Goal: Task Accomplishment & Management: Manage account settings

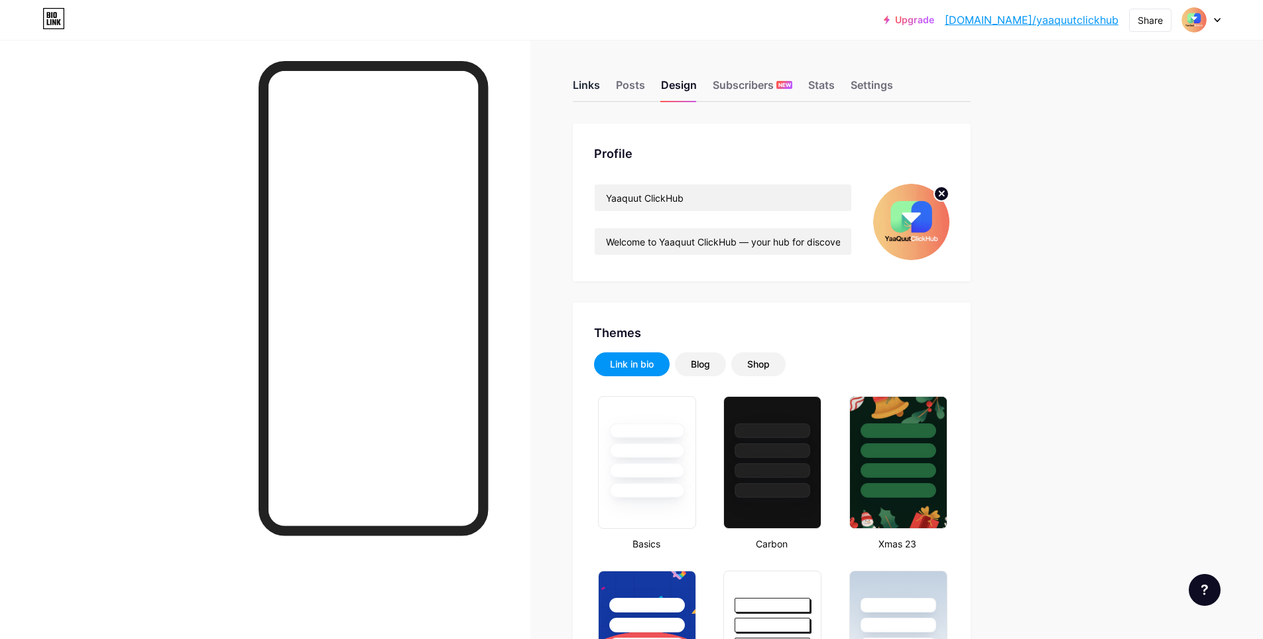
click at [593, 90] on div "Links" at bounding box center [586, 89] width 27 height 24
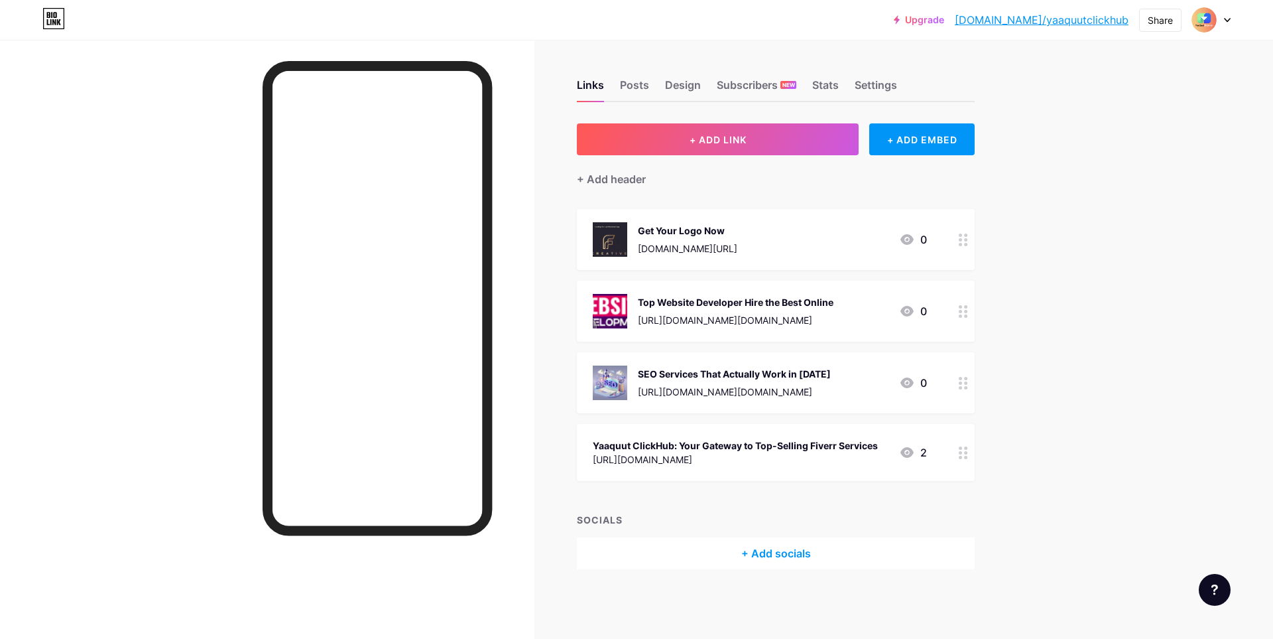
click at [728, 453] on div "[URL][DOMAIN_NAME]" at bounding box center [735, 459] width 285 height 14
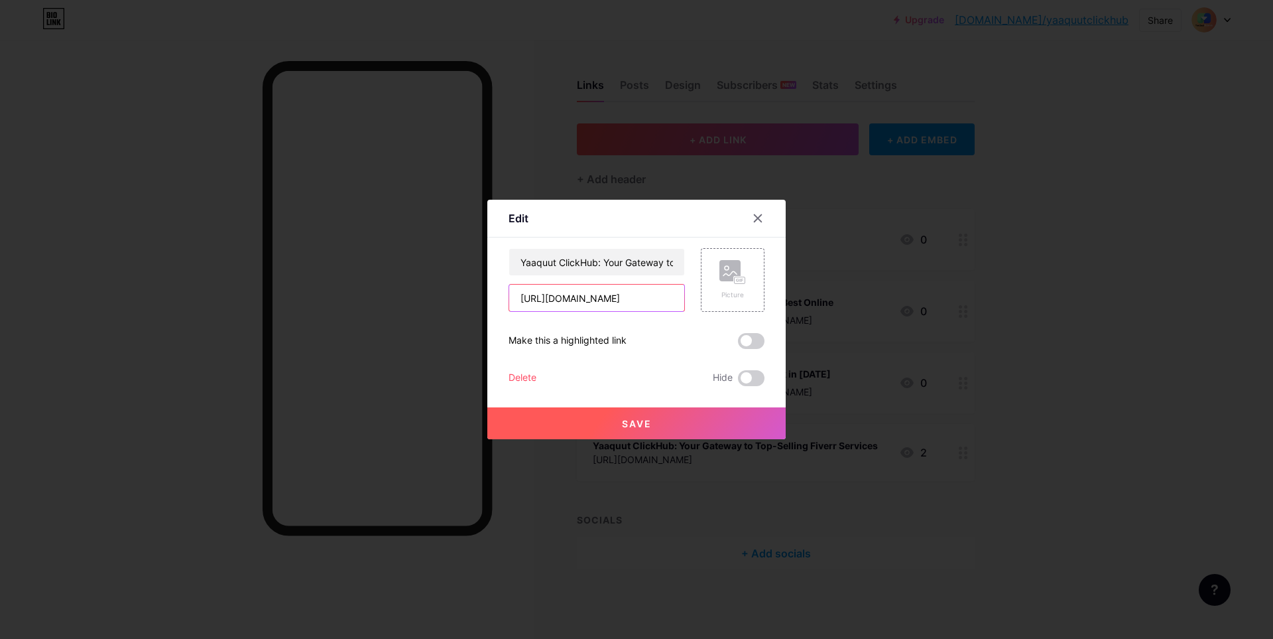
scroll to position [0, 52]
drag, startPoint x: 514, startPoint y: 298, endPoint x: 846, endPoint y: 310, distance: 332.4
click at [846, 310] on div "Edit Content YouTube Play YouTube video without leaving your page. ADD Vimeo Pl…" at bounding box center [636, 319] width 1273 height 639
paste input "[URL][DOMAIN_NAME]"
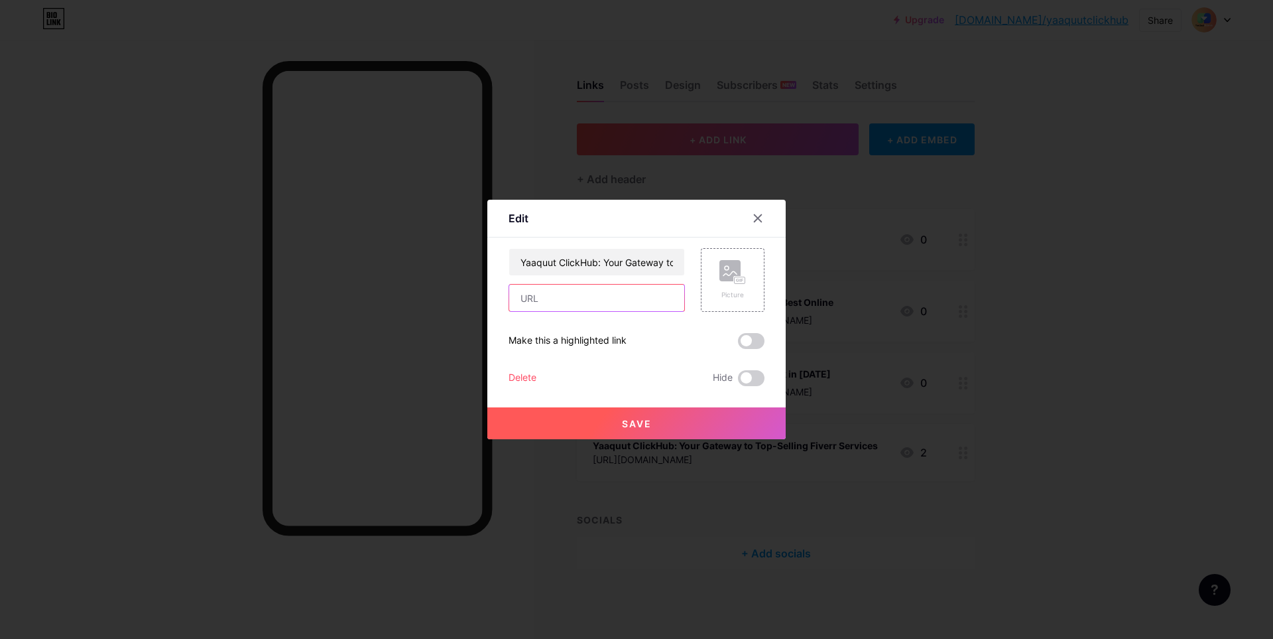
type input "[URL][DOMAIN_NAME]"
click at [603, 429] on button "Save" at bounding box center [636, 423] width 298 height 32
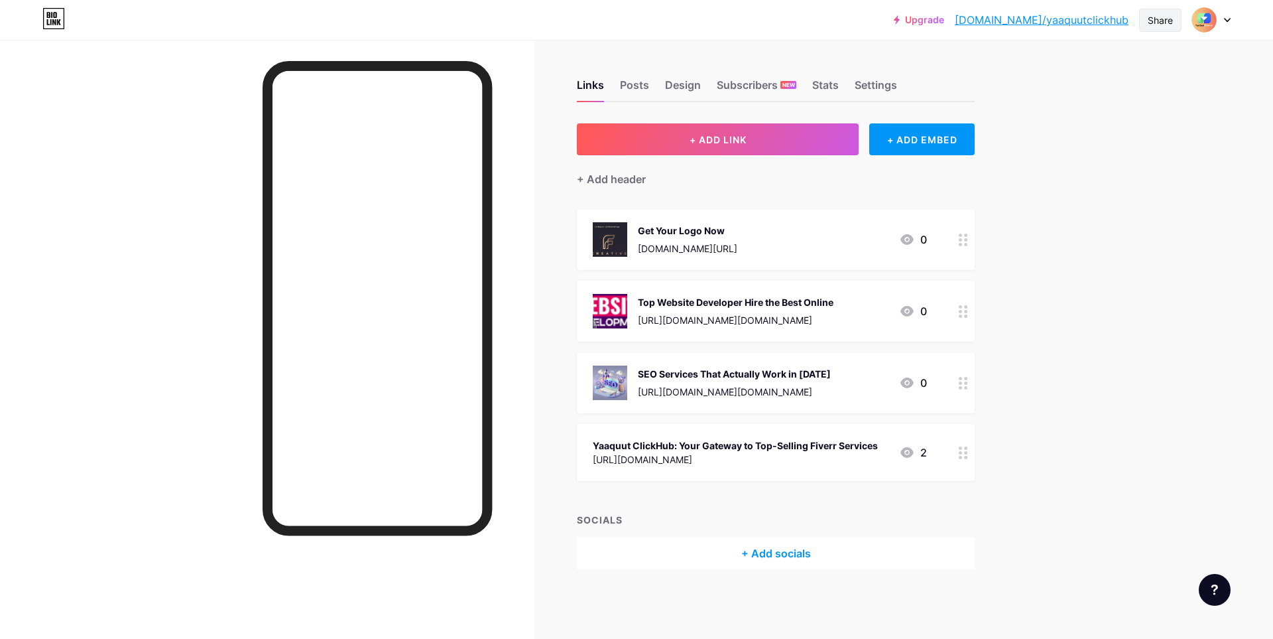
click at [1163, 25] on div "Share" at bounding box center [1160, 20] width 25 height 14
click at [1040, 74] on div "Copy link" at bounding box center [1050, 68] width 49 height 16
click at [709, 451] on div "Yaaquut ClickHub: Your Gateway to Top-Selling Fiverr Services" at bounding box center [735, 445] width 285 height 14
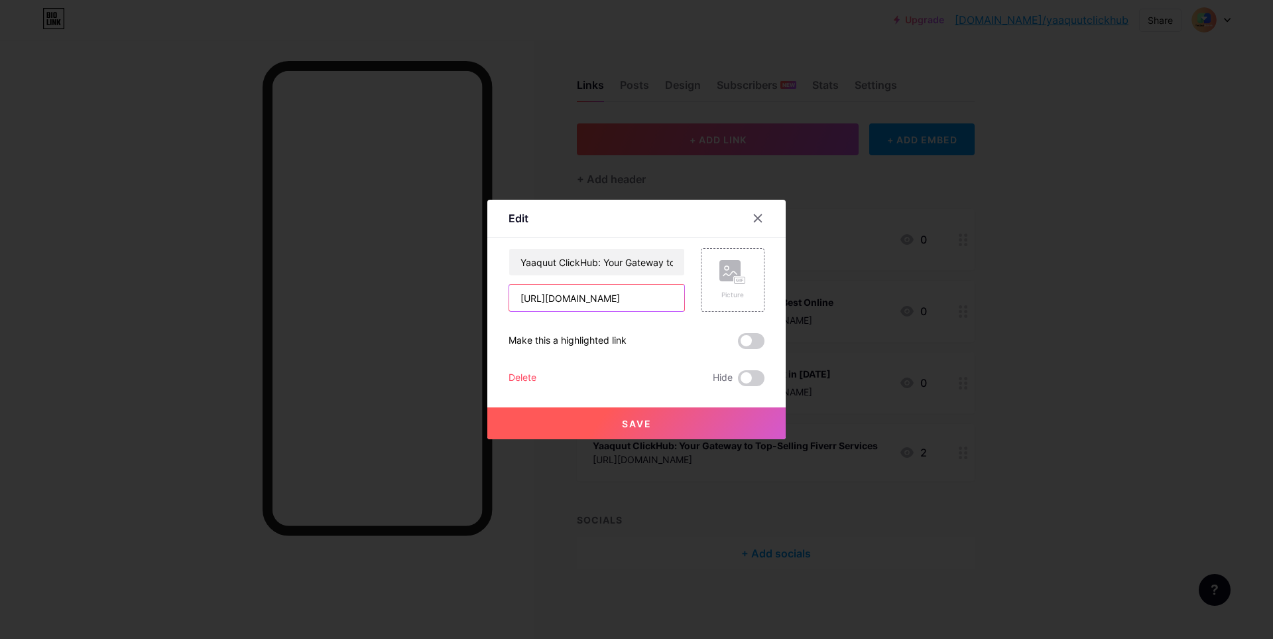
scroll to position [0, 52]
drag, startPoint x: 513, startPoint y: 297, endPoint x: 1186, endPoint y: 346, distance: 675.5
click at [1186, 346] on div "Edit Content YouTube Play YouTube video without leaving your page. ADD Vimeo Pl…" at bounding box center [636, 319] width 1273 height 639
paste input "[URL][DOMAIN_NAME]"
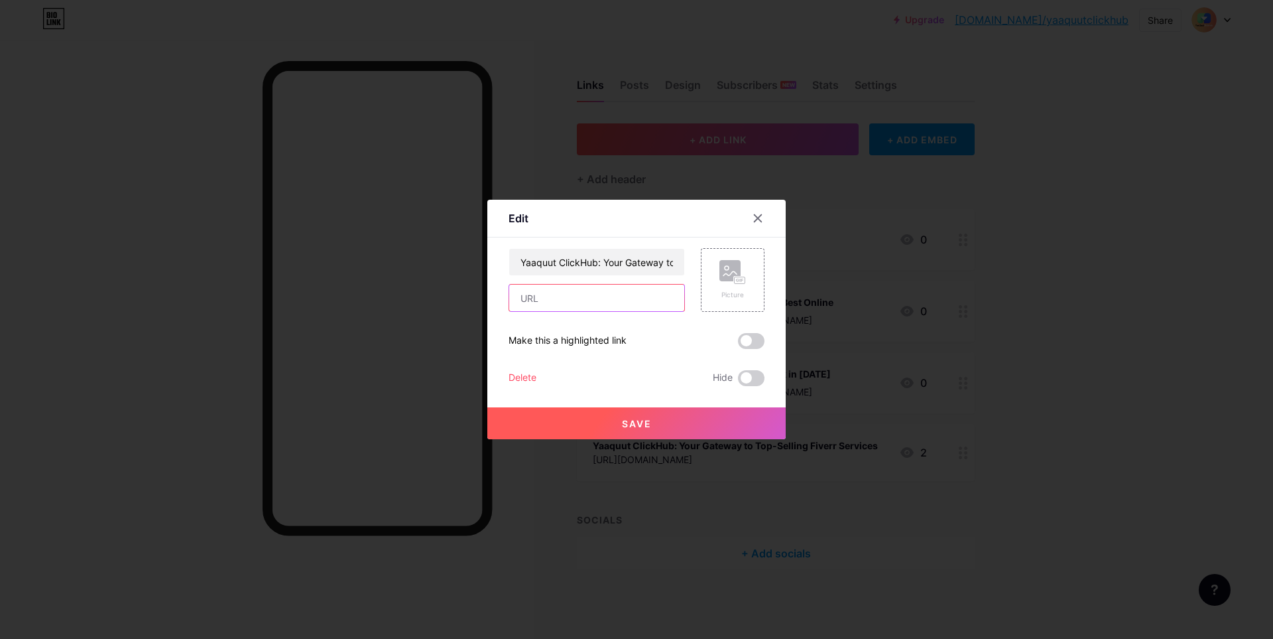
type input "[URL][DOMAIN_NAME]"
click at [584, 428] on button "Save" at bounding box center [636, 423] width 298 height 32
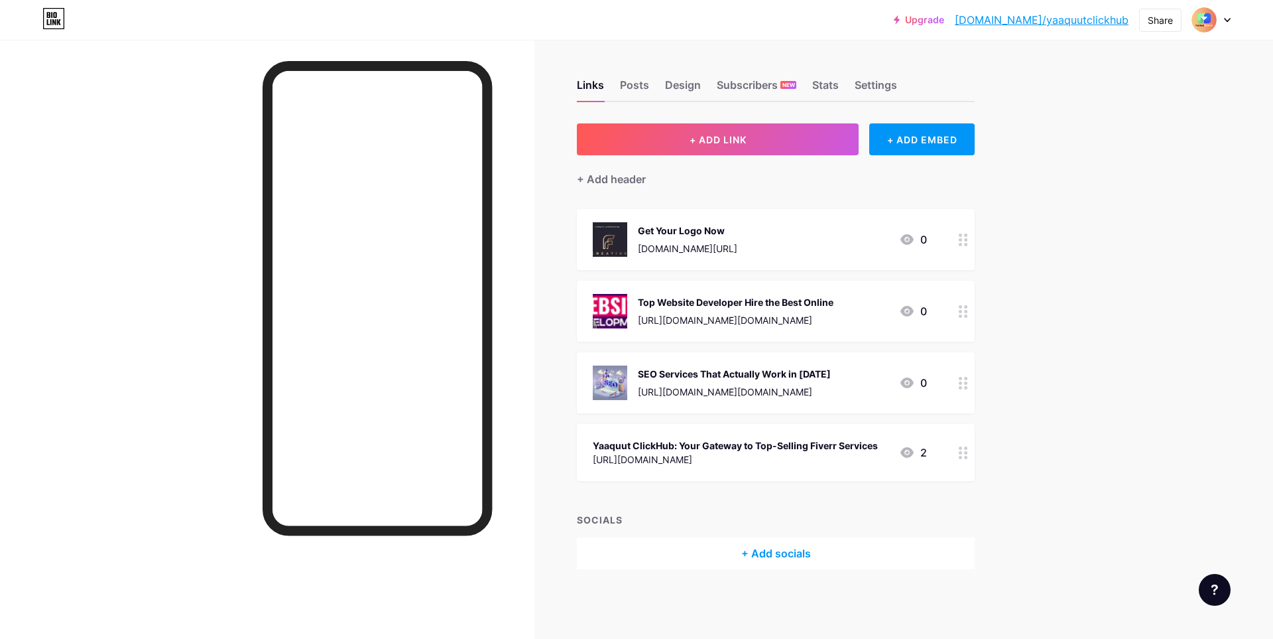
click at [692, 442] on div "Yaaquut ClickHub: Your Gateway to Top-Selling Fiverr Services" at bounding box center [735, 445] width 285 height 14
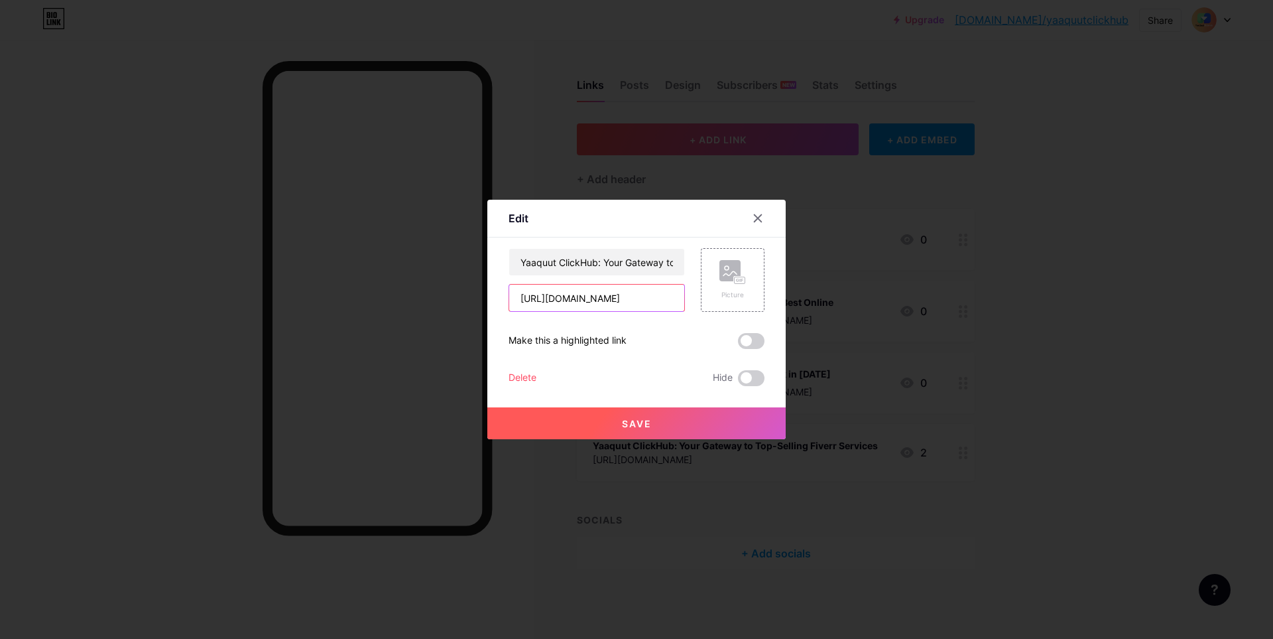
scroll to position [0, 52]
drag, startPoint x: 515, startPoint y: 301, endPoint x: 1204, endPoint y: 323, distance: 690.0
click at [1180, 322] on div "Edit Content YouTube Play YouTube video without leaving your page. ADD Vimeo Pl…" at bounding box center [636, 319] width 1273 height 639
paste input "[URL][DOMAIN_NAME]"
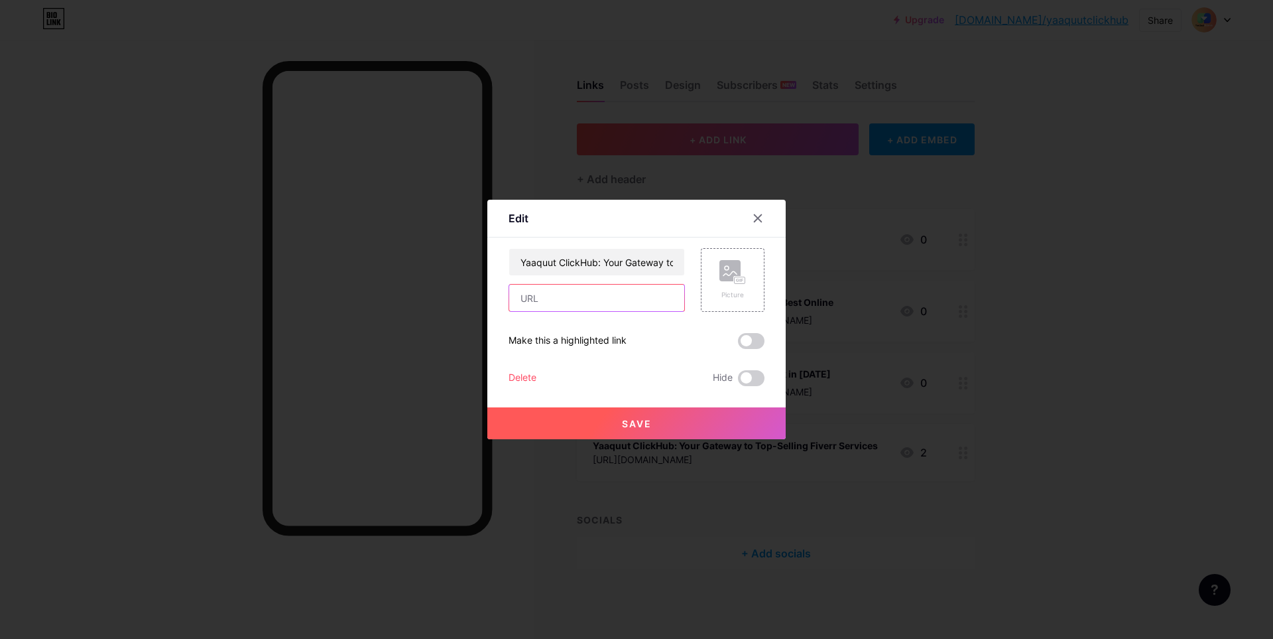
type input "[URL][DOMAIN_NAME]"
click at [623, 418] on span "Save" at bounding box center [637, 423] width 30 height 11
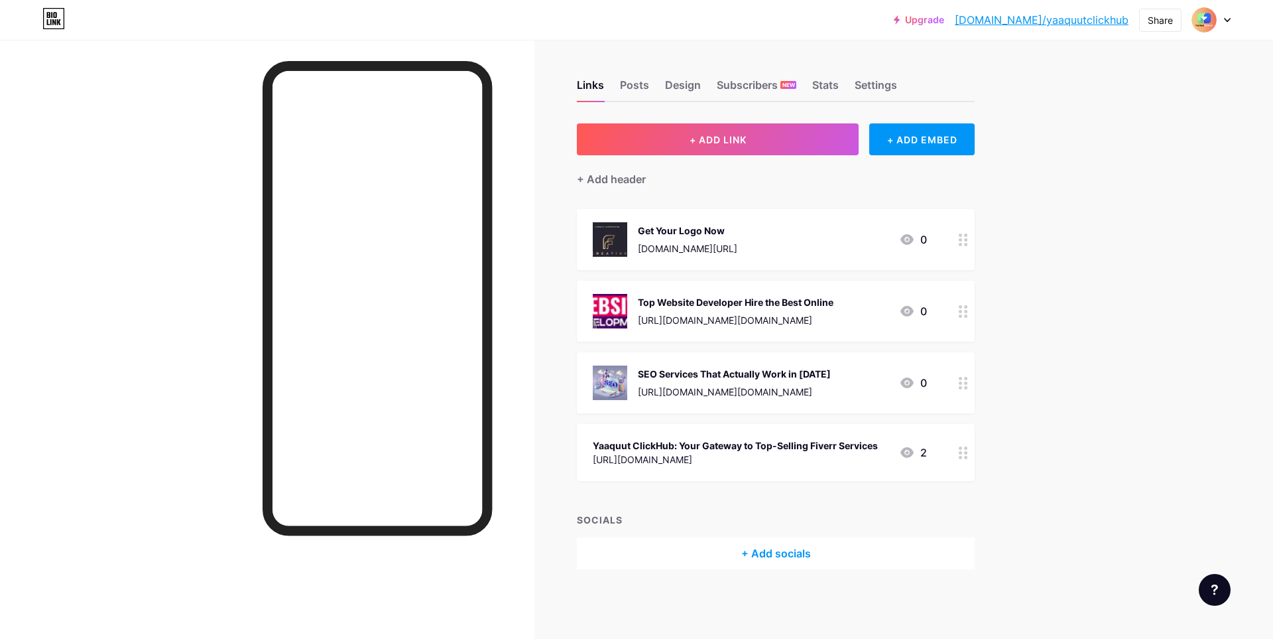
click at [705, 33] on div "Upgrade [DOMAIN_NAME]/yaaquu... [DOMAIN_NAME]/yaaquutclickhub Share Switch acco…" at bounding box center [636, 20] width 1273 height 40
click at [696, 241] on div "[DOMAIN_NAME][URL]" at bounding box center [687, 248] width 99 height 14
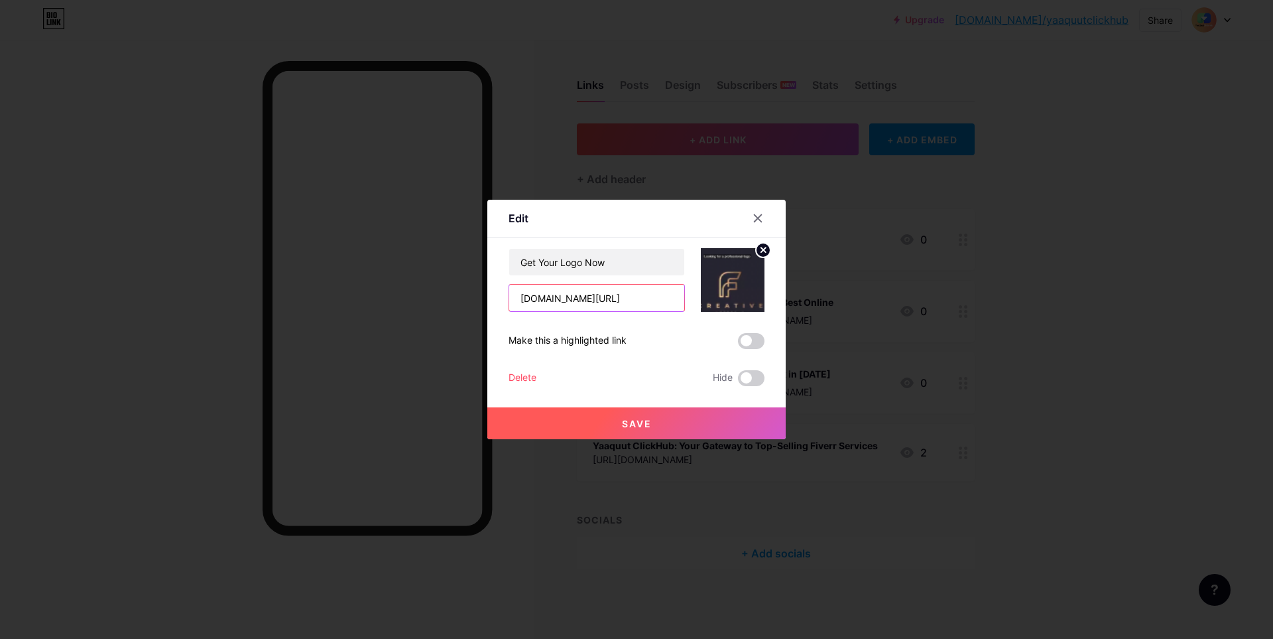
scroll to position [0, 116]
drag, startPoint x: 513, startPoint y: 296, endPoint x: 720, endPoint y: 308, distance: 207.2
click at [720, 308] on div "Get Your Logo Now [DOMAIN_NAME][URL]" at bounding box center [637, 280] width 256 height 64
click at [649, 501] on div at bounding box center [636, 319] width 1273 height 639
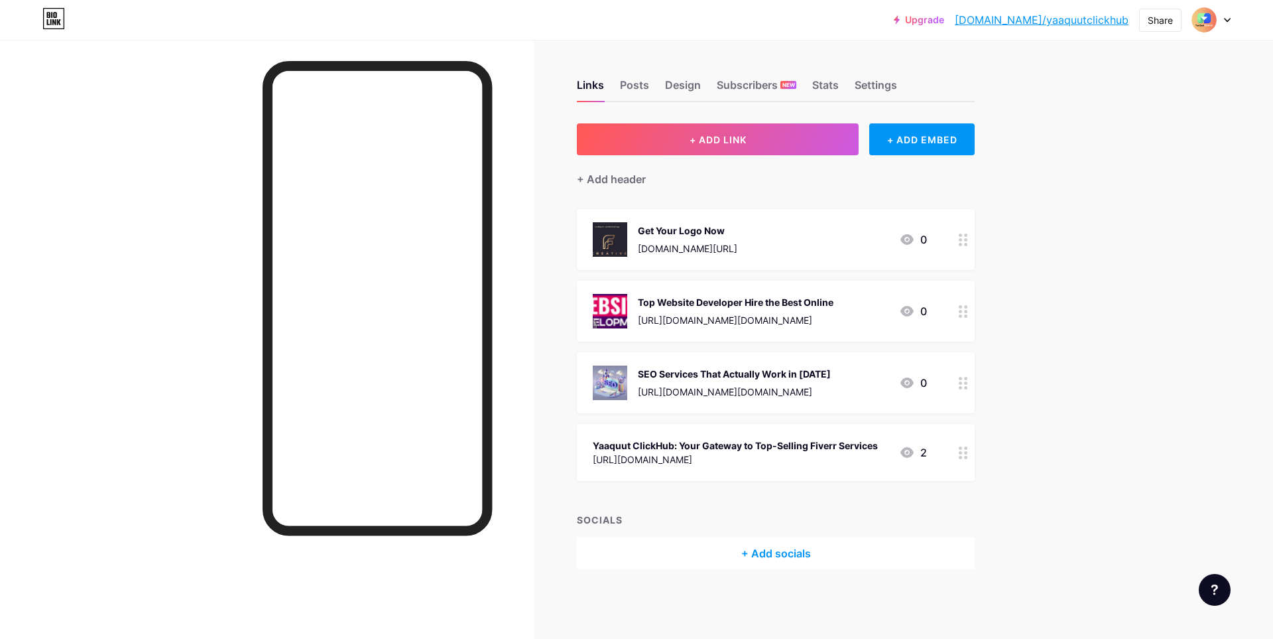
click at [1108, 21] on link "[DOMAIN_NAME]/yaaquutclickhub" at bounding box center [1042, 20] width 174 height 16
click at [1155, 15] on div "Share" at bounding box center [1160, 20] width 25 height 14
click at [1027, 70] on div "Copy link" at bounding box center [1050, 68] width 49 height 16
click at [704, 235] on div "Get Your Logo Now" at bounding box center [687, 230] width 99 height 14
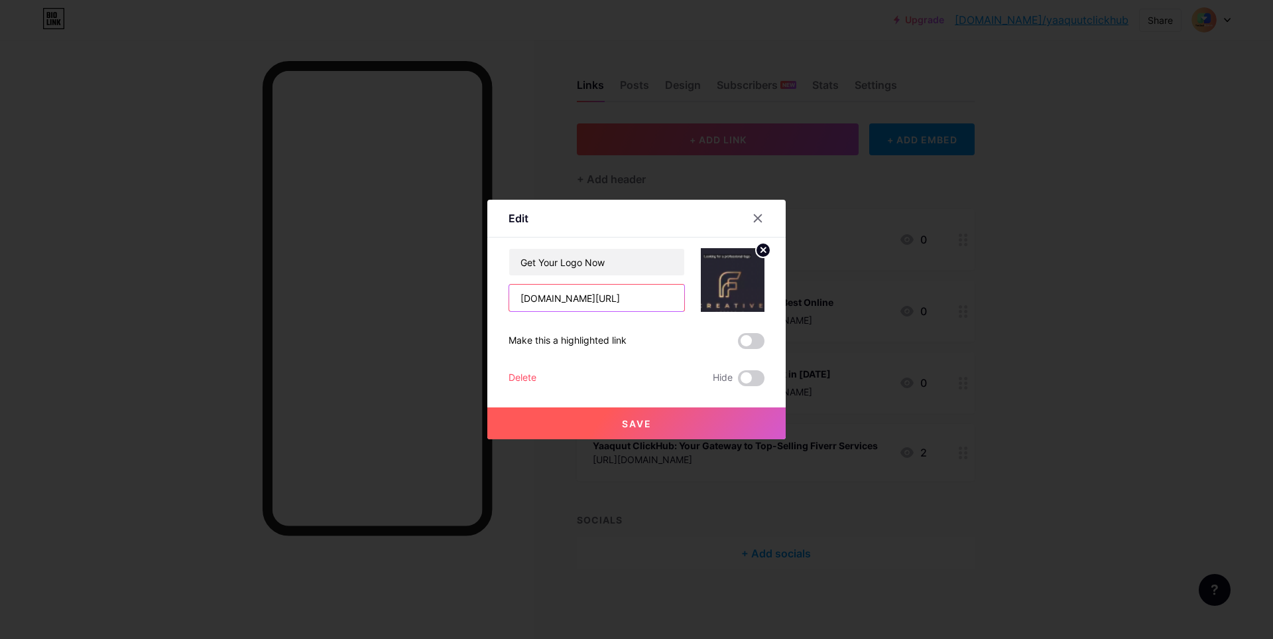
scroll to position [0, 116]
drag, startPoint x: 509, startPoint y: 305, endPoint x: 601, endPoint y: 300, distance: 93.0
click at [828, 313] on div "Edit Content YouTube Play YouTube video without leaving your page. ADD Vimeo Pl…" at bounding box center [636, 319] width 1273 height 639
click at [751, 211] on div at bounding box center [758, 218] width 24 height 24
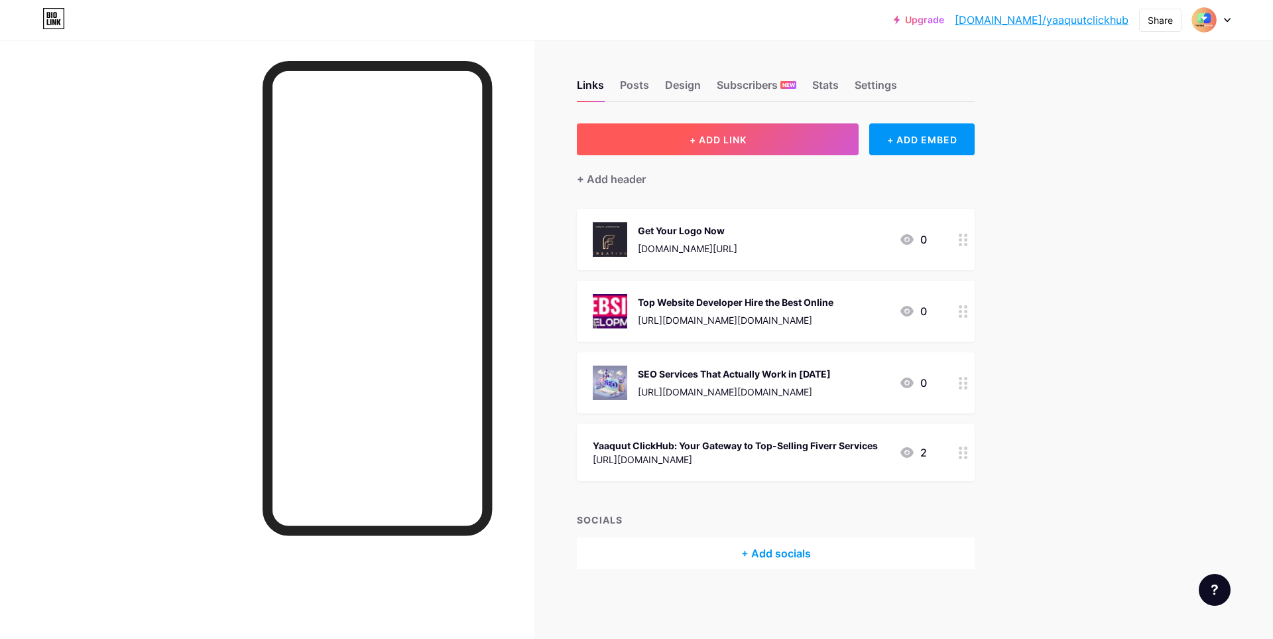
click at [731, 139] on span "+ ADD LINK" at bounding box center [718, 139] width 57 height 11
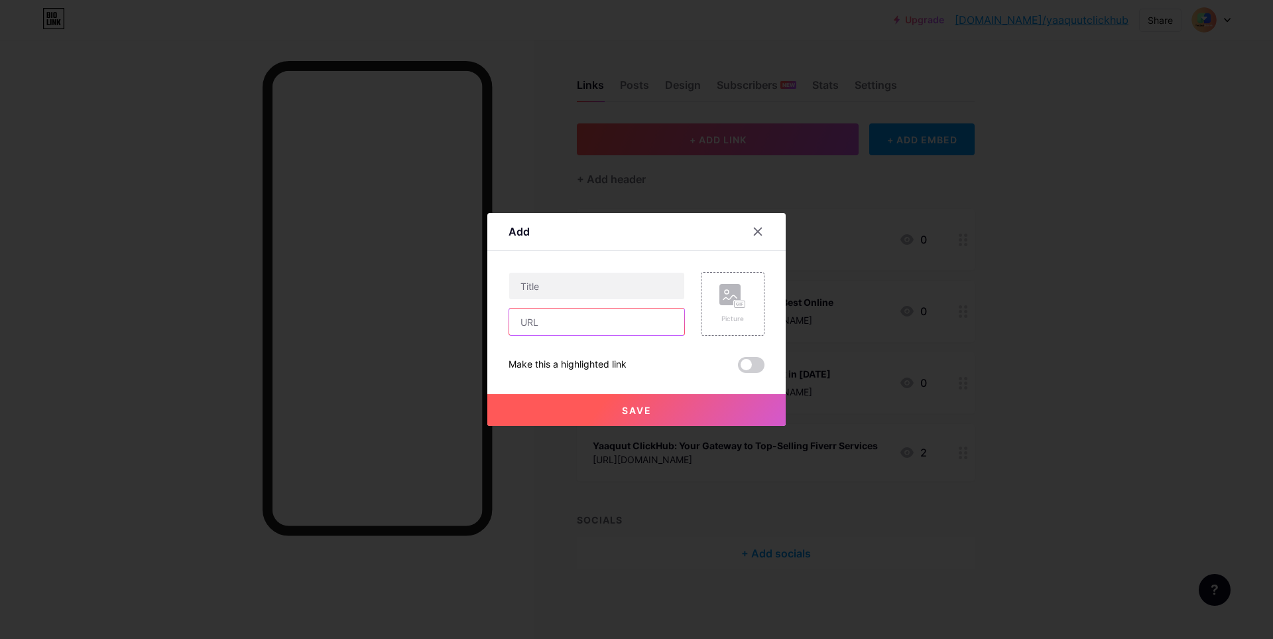
click at [586, 330] on input "text" at bounding box center [596, 321] width 175 height 27
paste input "[URL][DOMAIN_NAME][DOMAIN_NAME][DOMAIN_NAME]"
type input "[URL][DOMAIN_NAME][DOMAIN_NAME][DOMAIN_NAME]"
click at [578, 283] on input "text" at bounding box center [596, 286] width 175 height 27
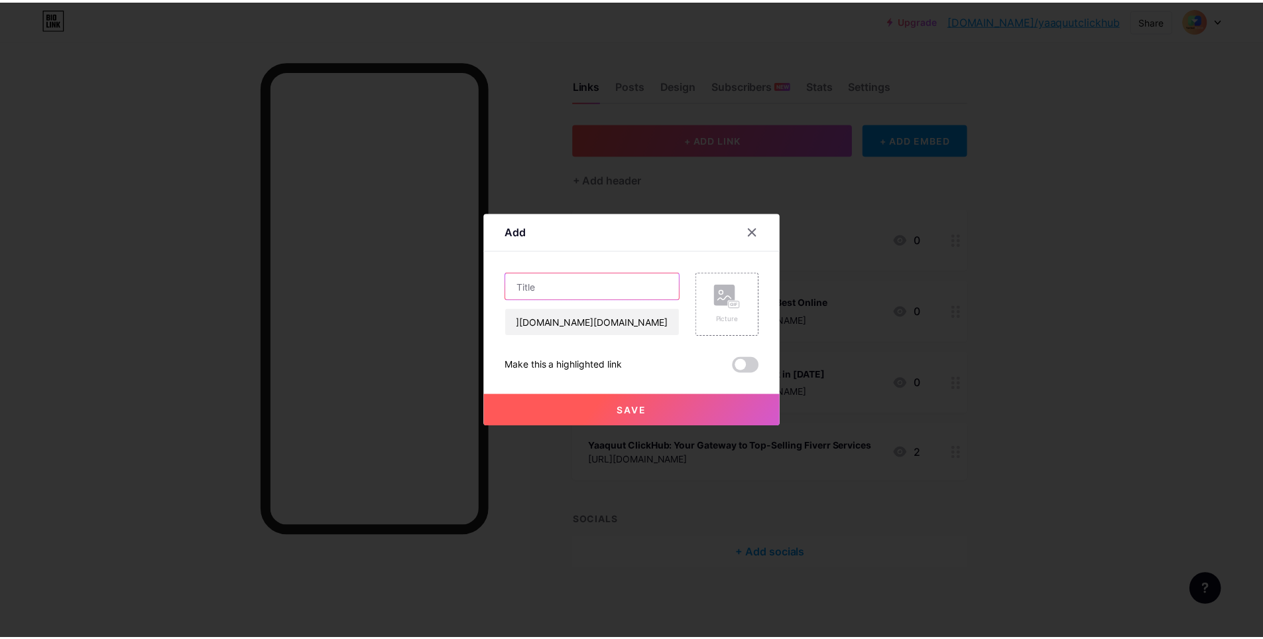
scroll to position [0, 0]
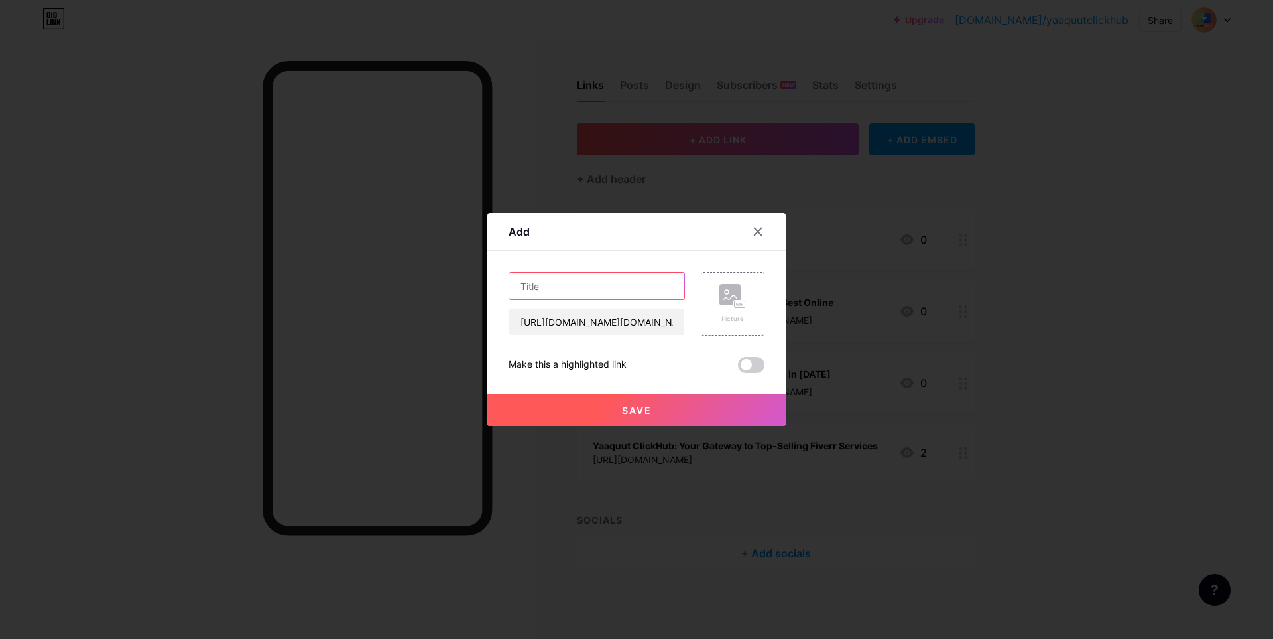
paste input "Social Media Management Tips"
type input "Social Media Management Tips"
click at [723, 303] on rect at bounding box center [729, 294] width 21 height 21
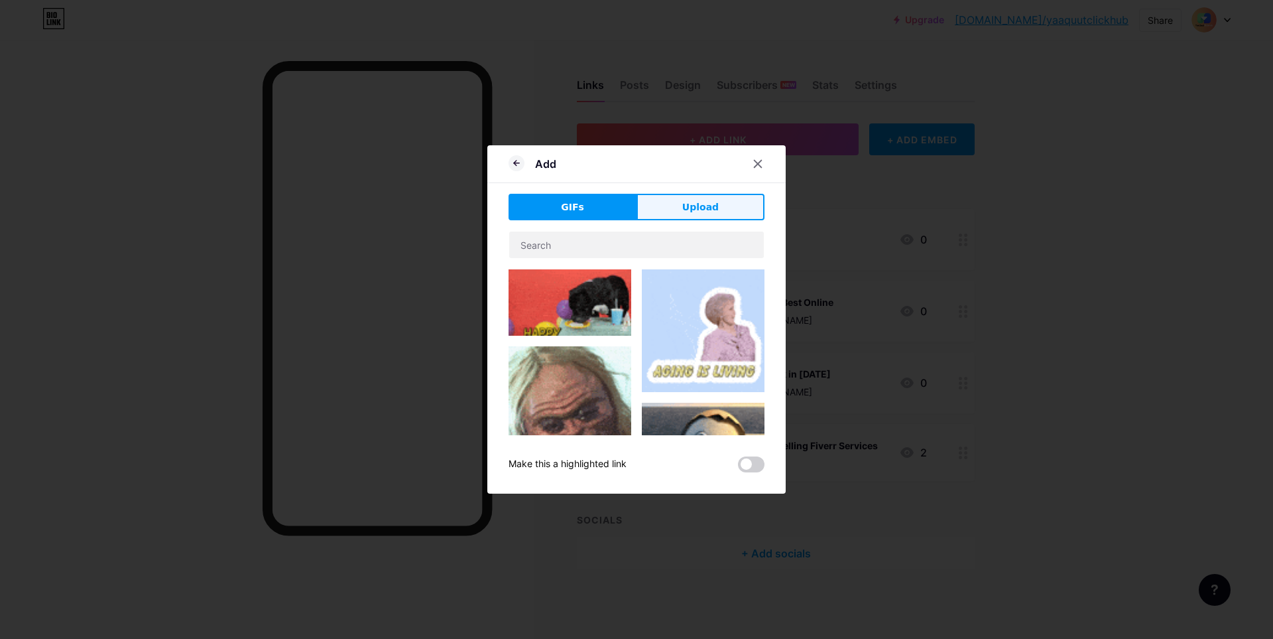
click at [700, 203] on span "Upload" at bounding box center [700, 207] width 36 height 14
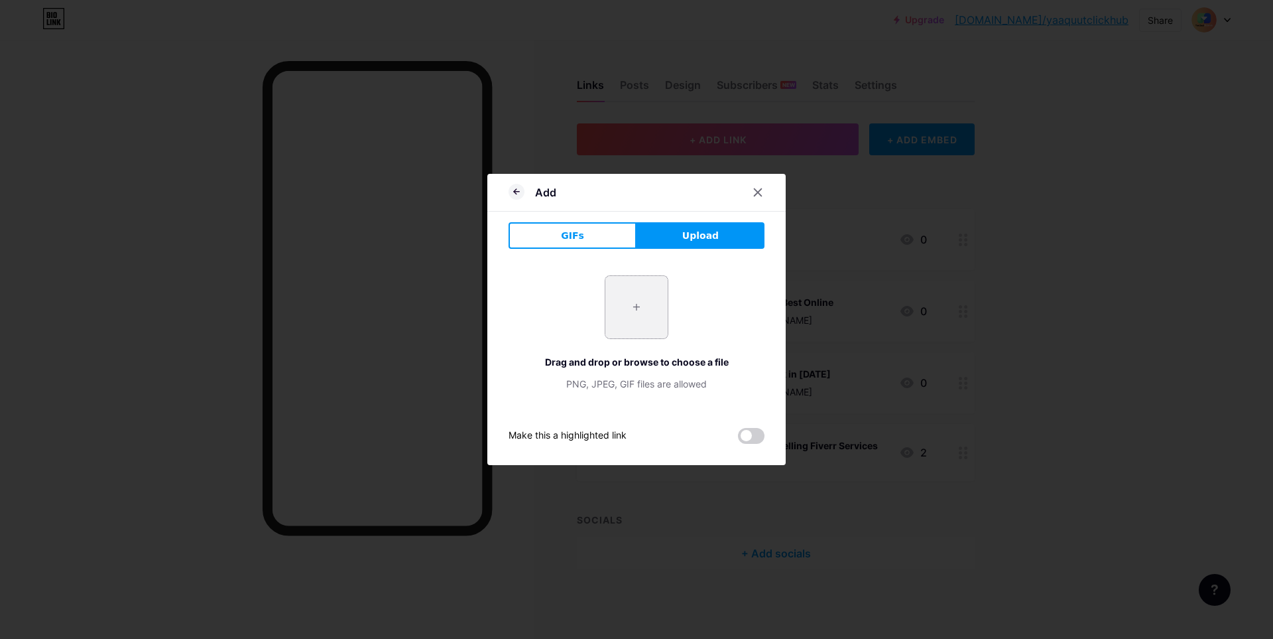
click at [638, 304] on input "file" at bounding box center [636, 307] width 62 height 62
type input "C:\fakepath\social-media-management-tips-small-businesses-1200x900.png"
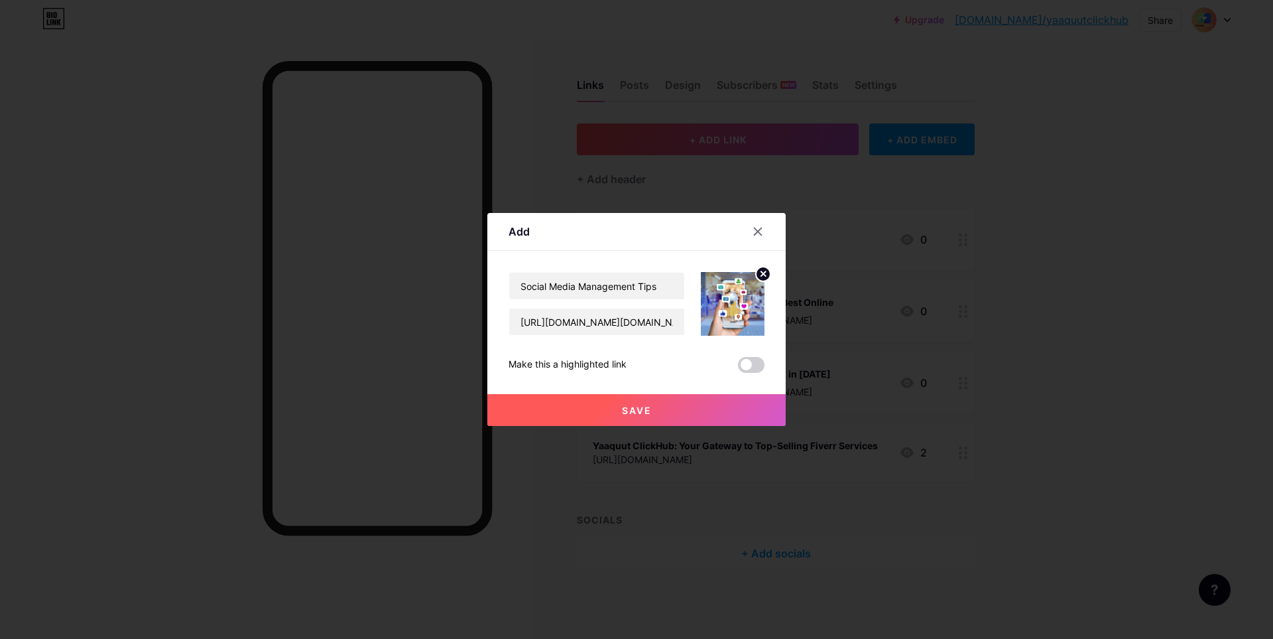
click at [625, 411] on span "Save" at bounding box center [637, 410] width 30 height 11
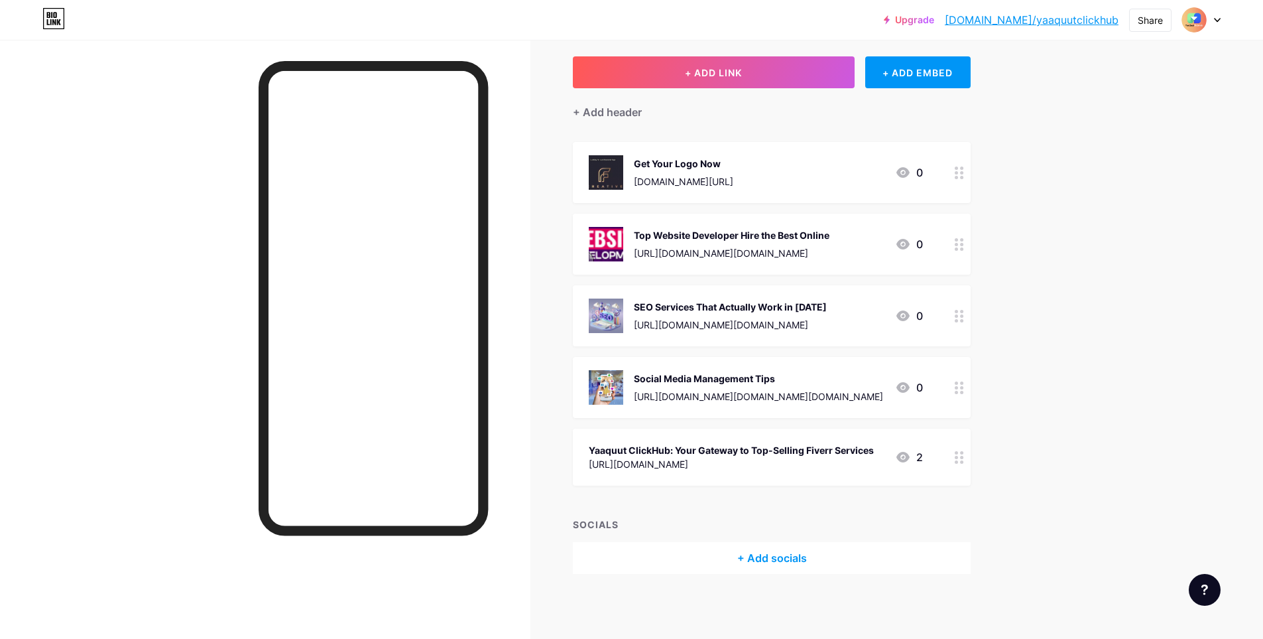
scroll to position [68, 0]
click at [196, 289] on div at bounding box center [265, 359] width 531 height 639
